Goal: Check status: Check status

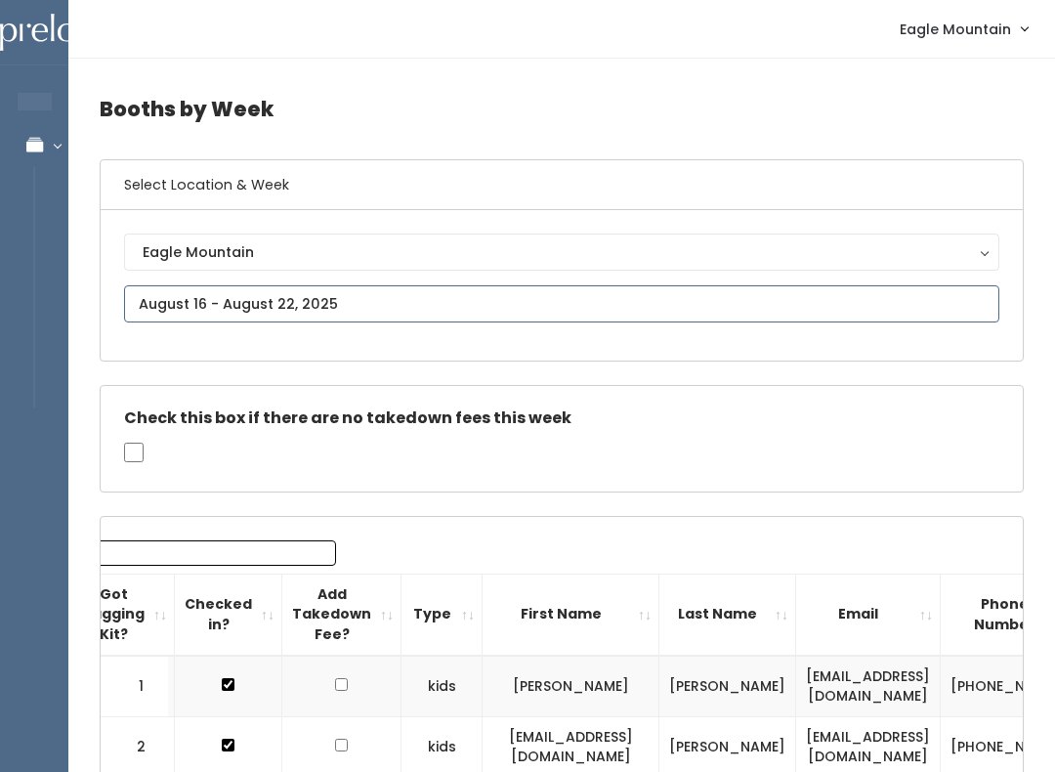
click at [304, 293] on input "text" at bounding box center [562, 303] width 876 height 37
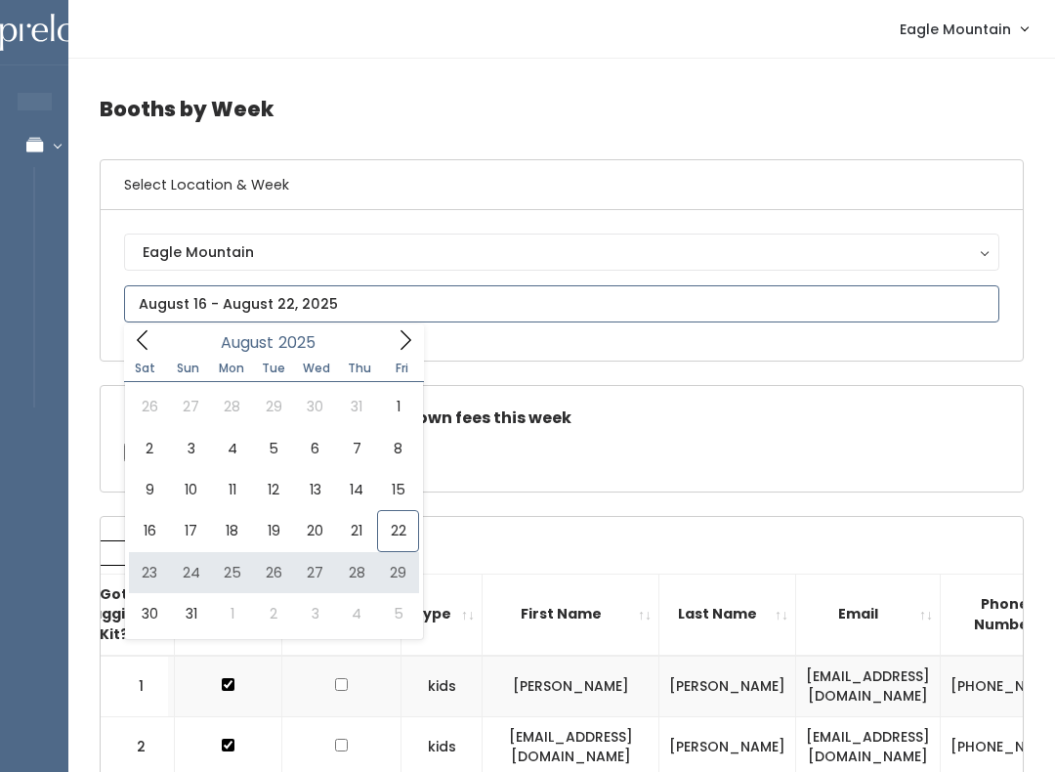
type input "August 23 to August 29"
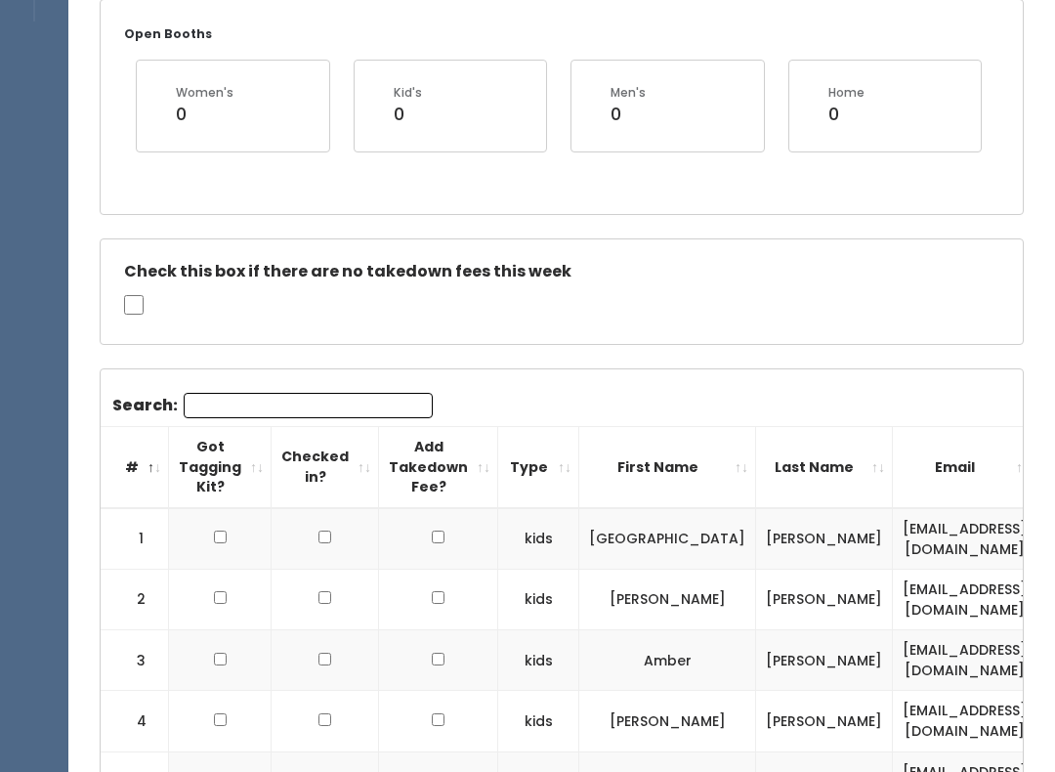
scroll to position [385, 0]
click at [756, 467] on th "First Name" at bounding box center [667, 468] width 177 height 81
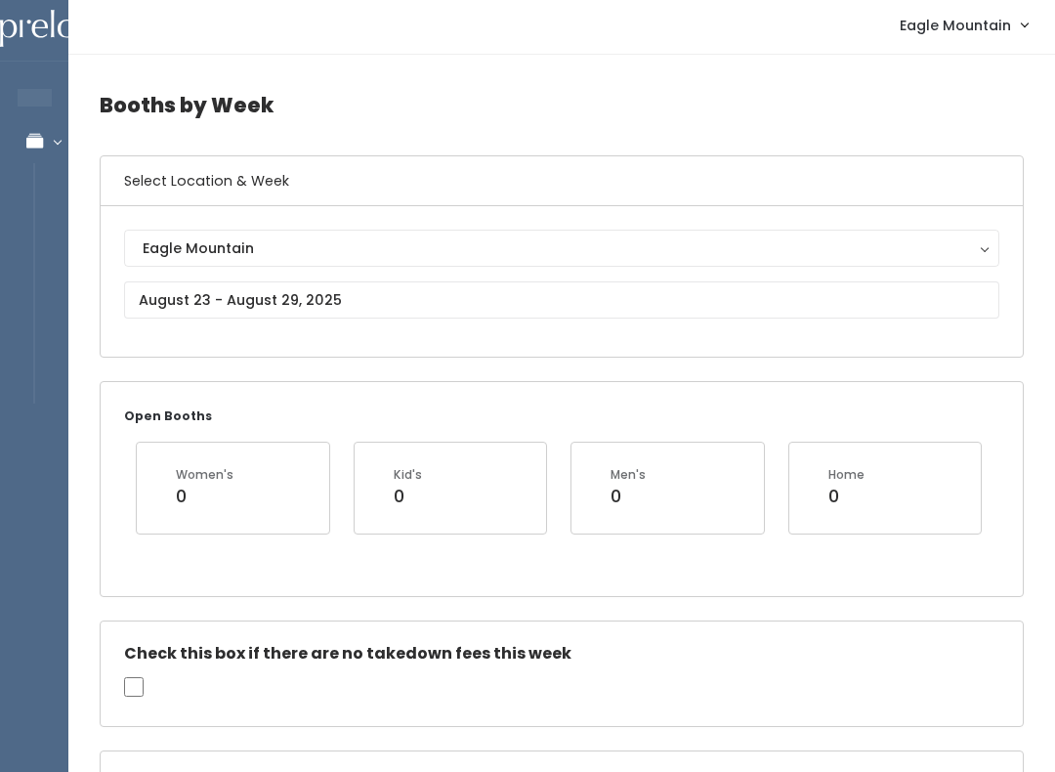
scroll to position [0, 0]
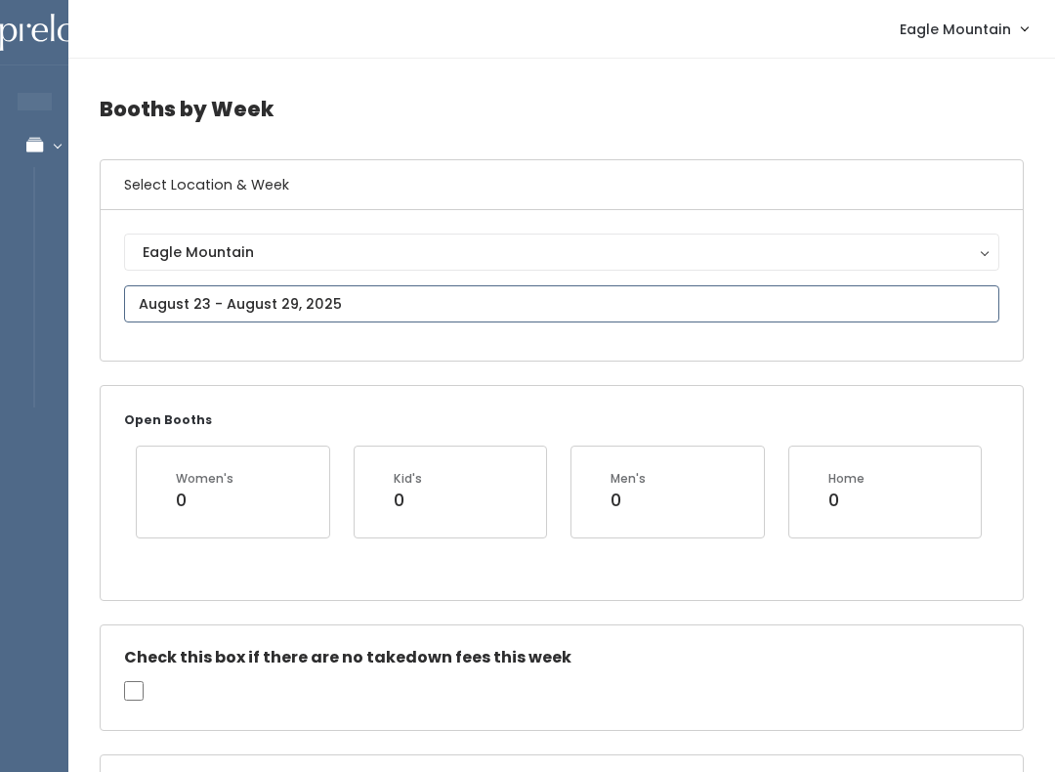
click at [190, 299] on input "text" at bounding box center [562, 303] width 876 height 37
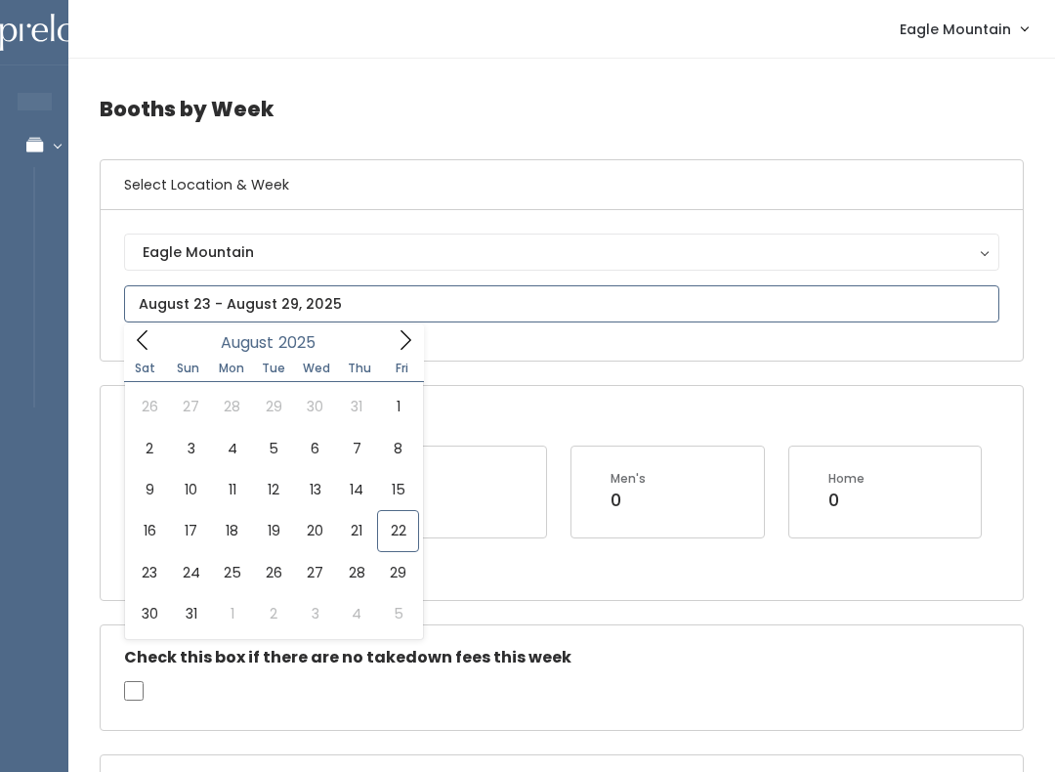
type input "August 16 to August 22"
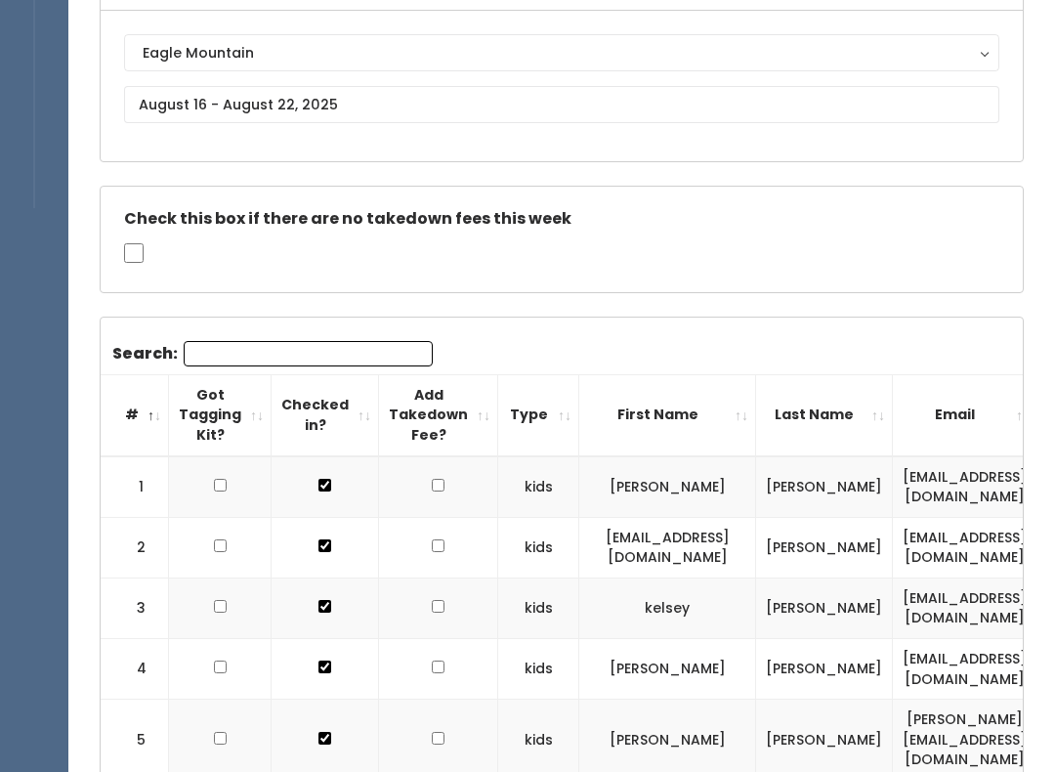
scroll to position [231, 0]
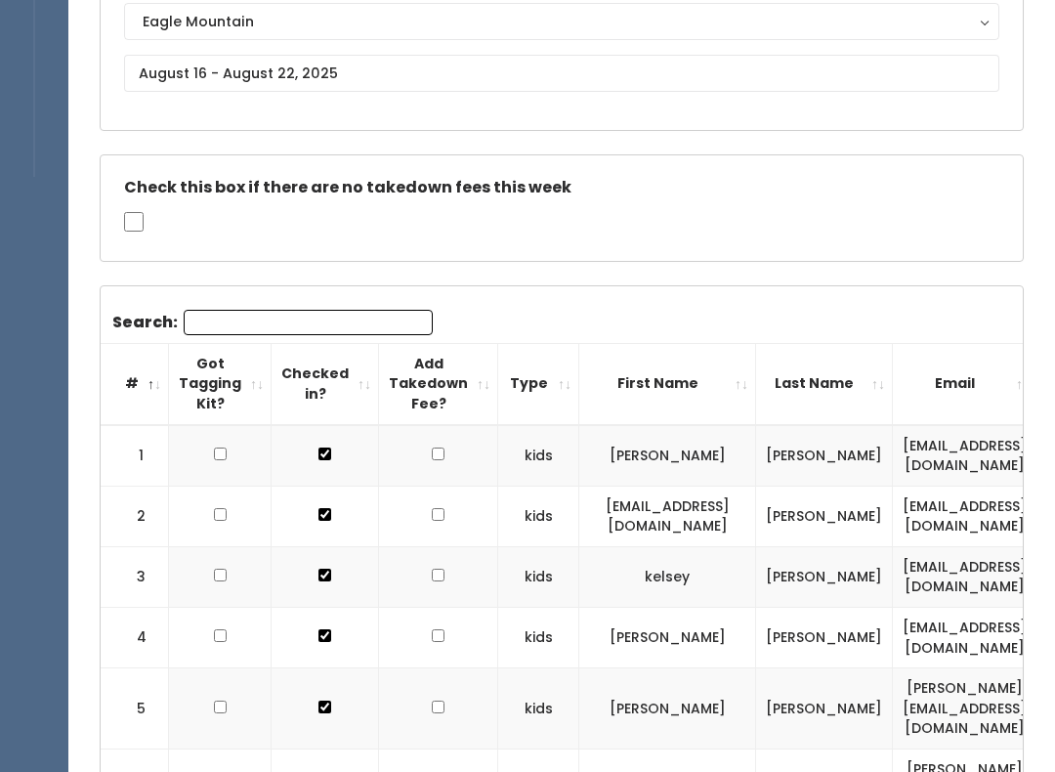
click at [216, 316] on input "Search:" at bounding box center [308, 322] width 249 height 25
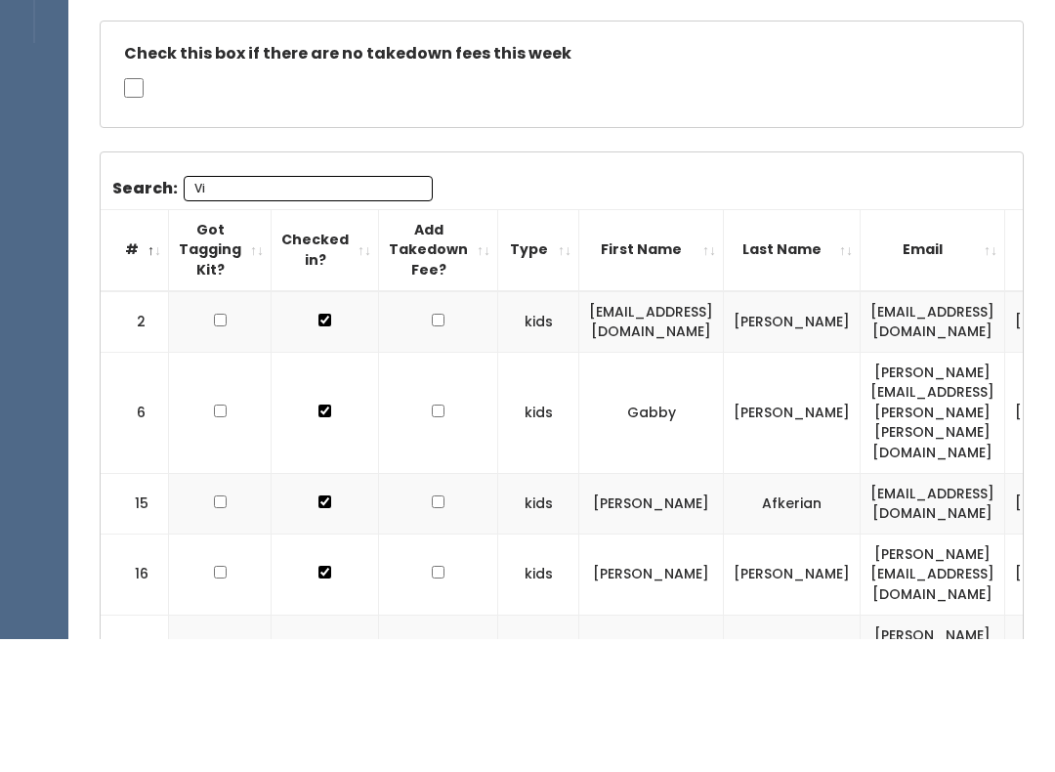
scroll to position [205, 0]
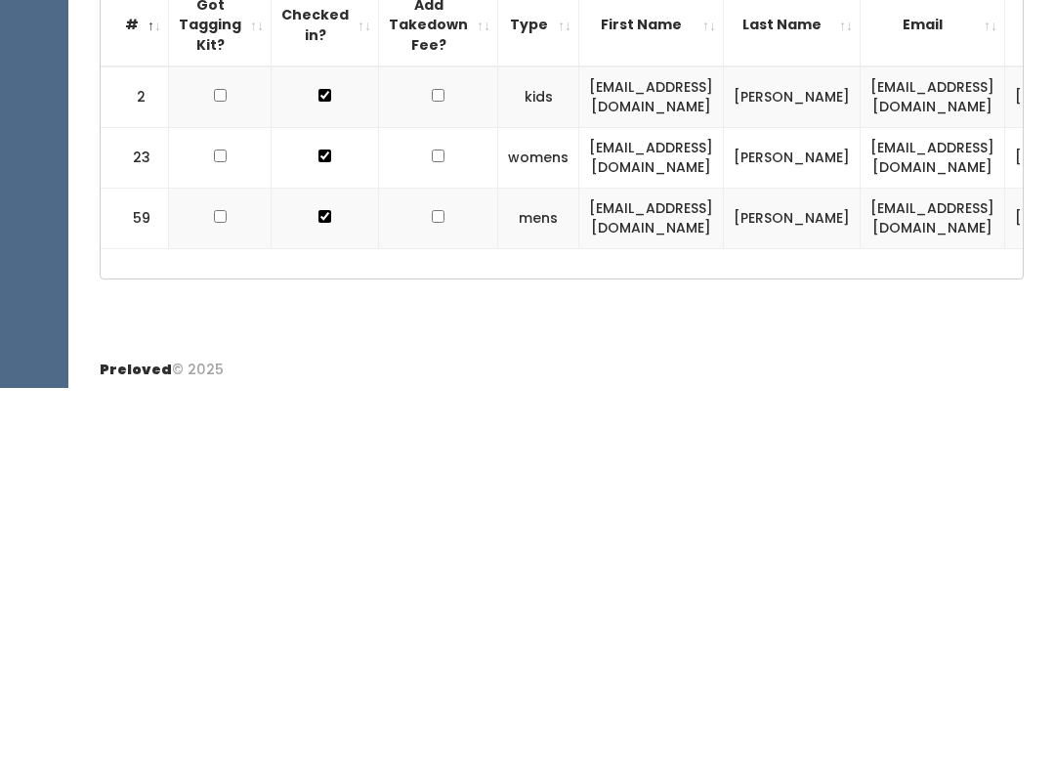
type input "V"
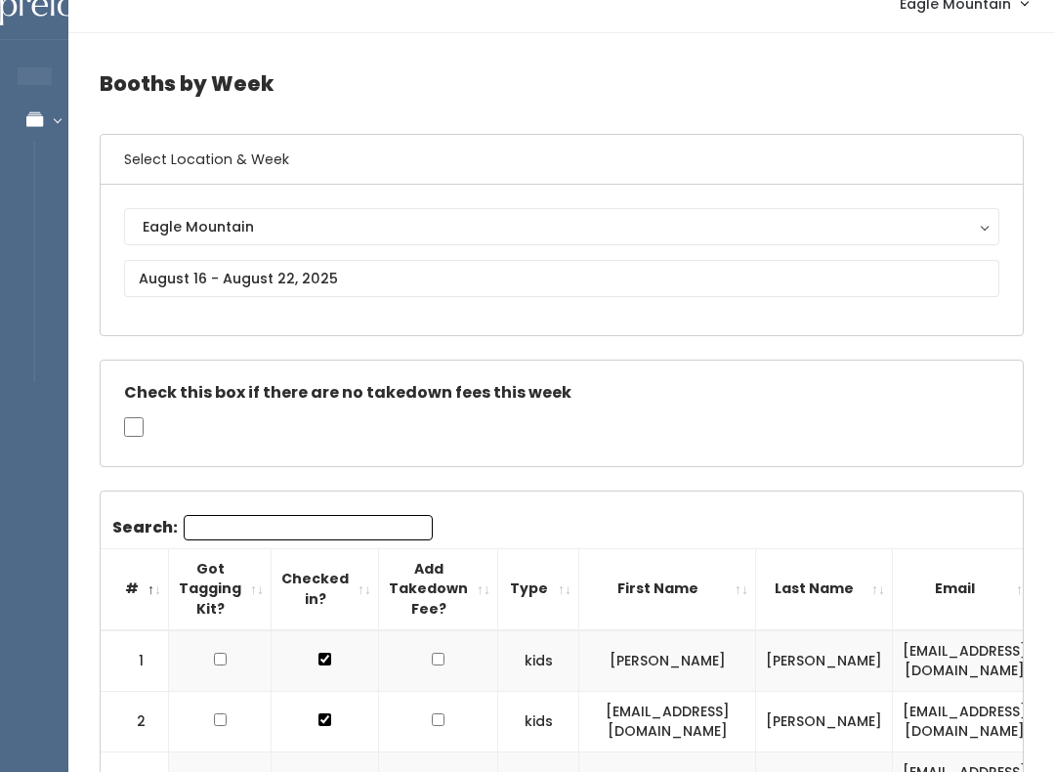
scroll to position [0, 0]
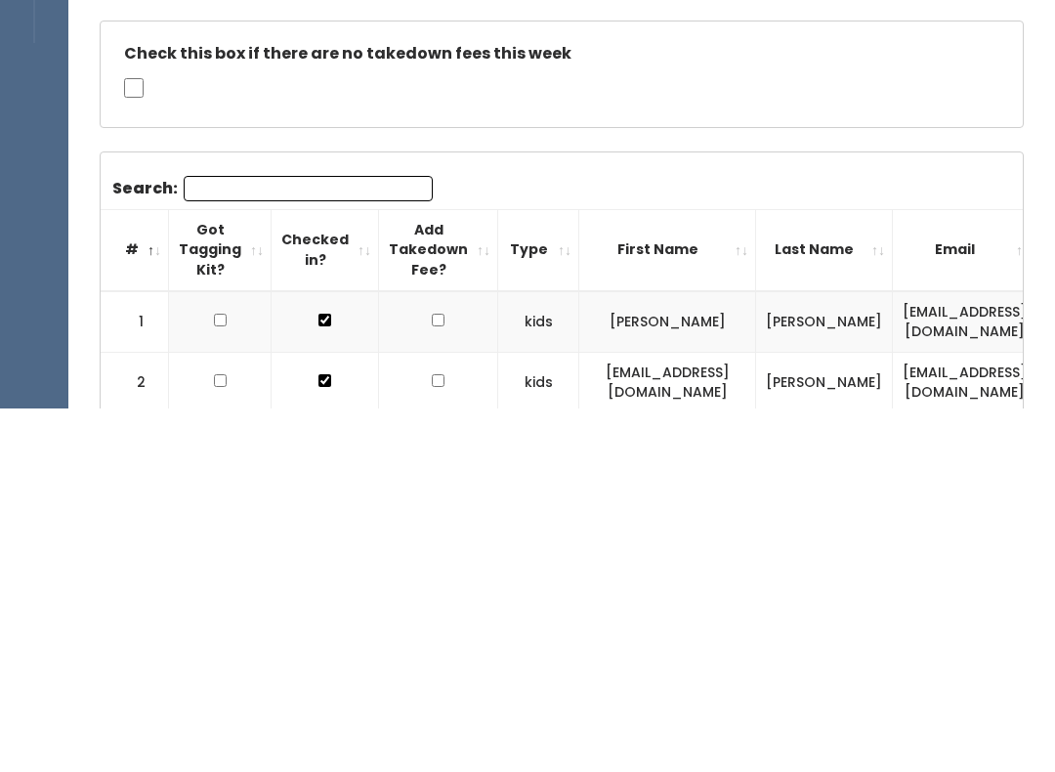
type input "K"
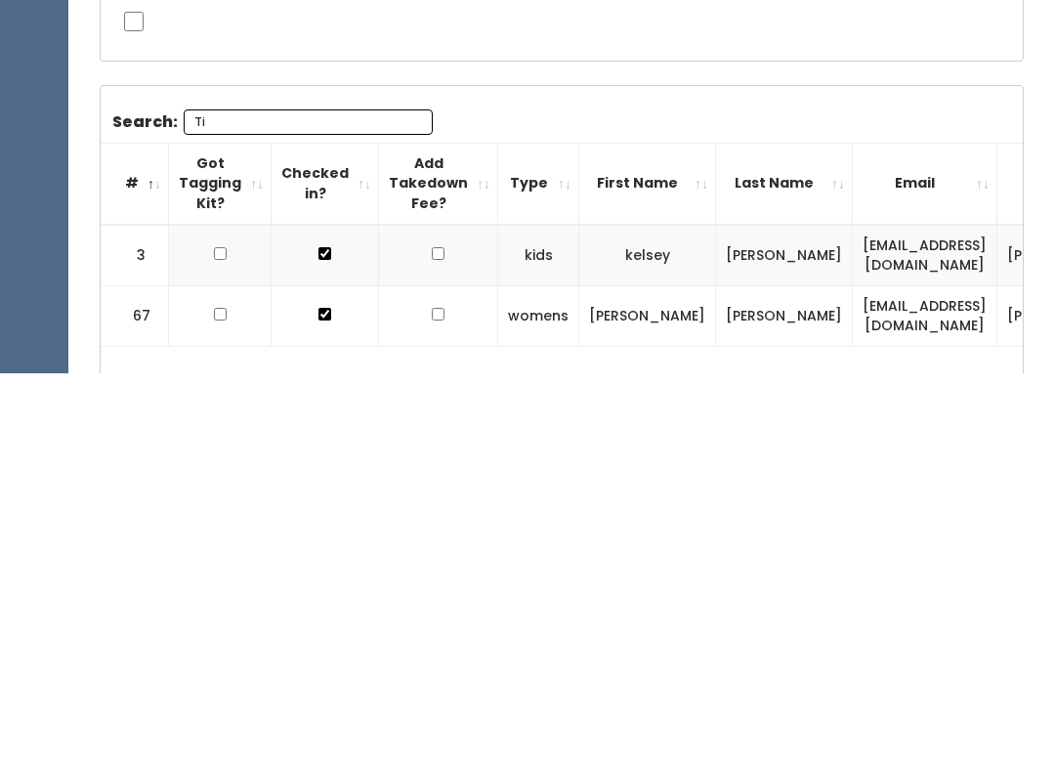
scroll to position [165, 0]
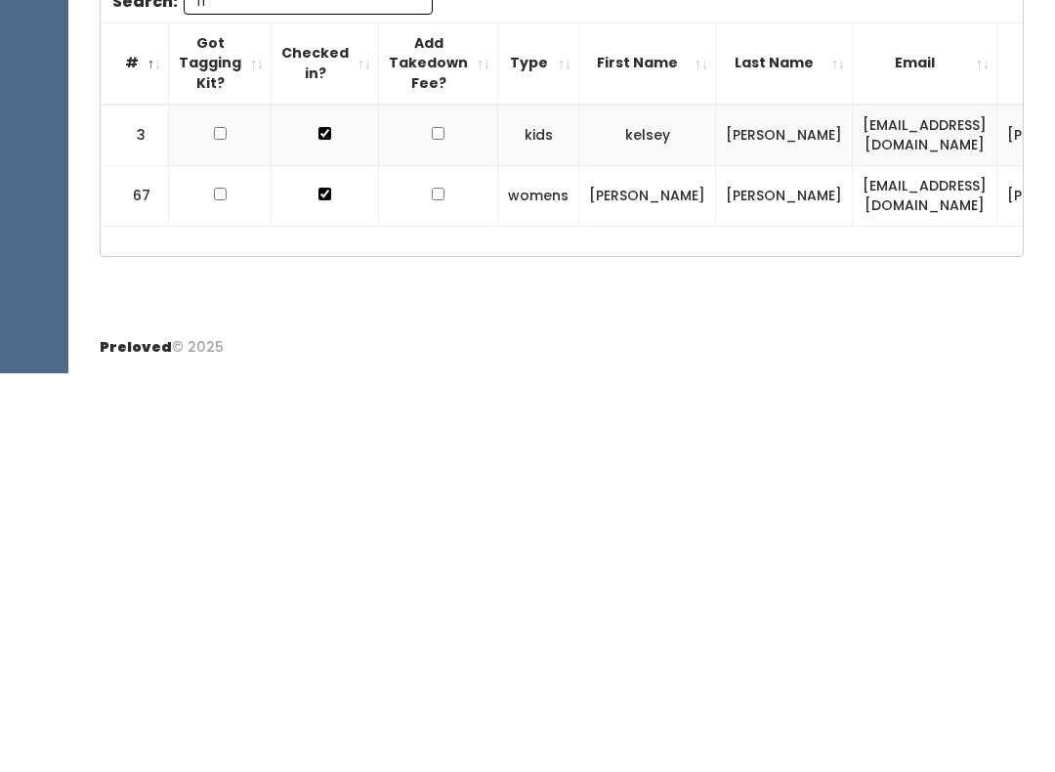
type input "T"
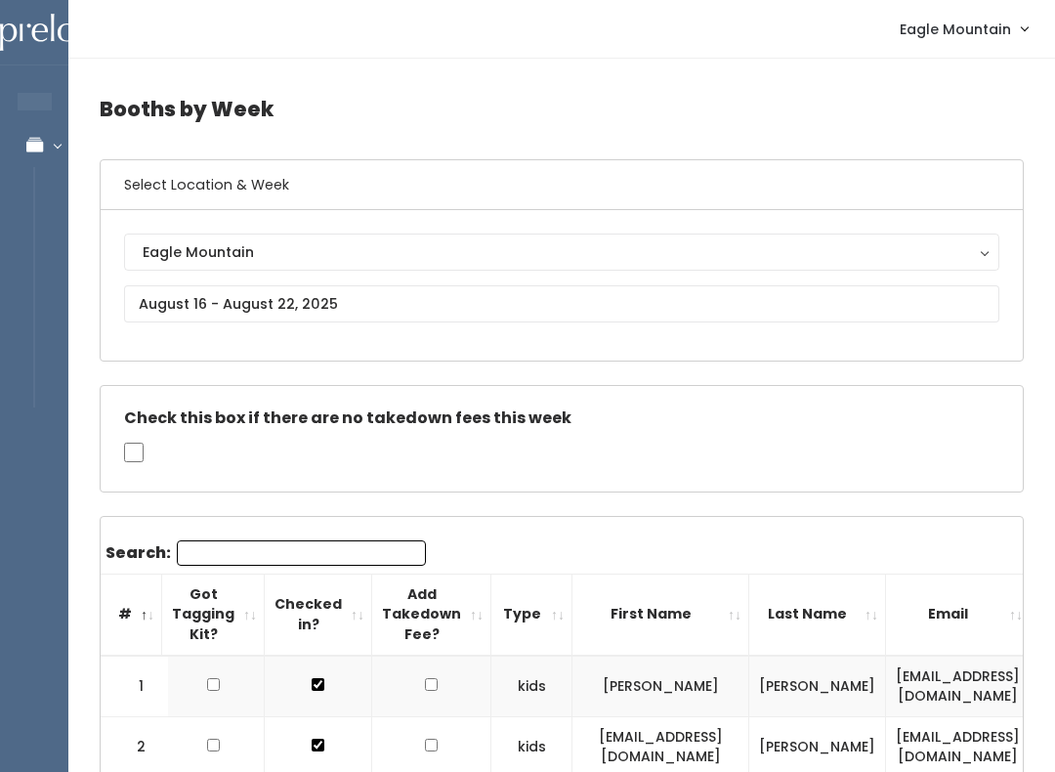
scroll to position [0, 1]
